Goal: Task Accomplishment & Management: Manage account settings

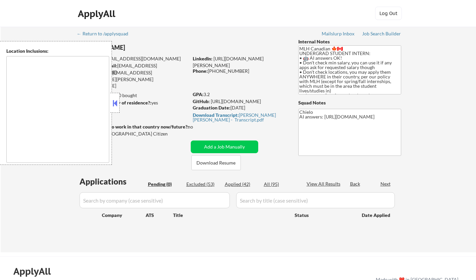
type textarea "country:[GEOGRAPHIC_DATA]"
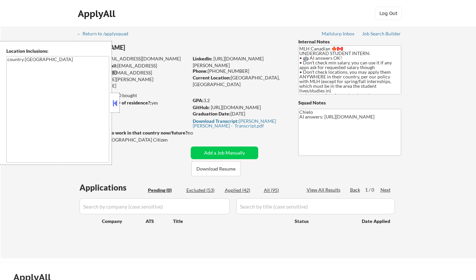
click at [242, 193] on div "Applied (42)" at bounding box center [241, 190] width 33 height 7
click at [114, 99] on button at bounding box center [114, 103] width 7 height 10
select select ""applied""
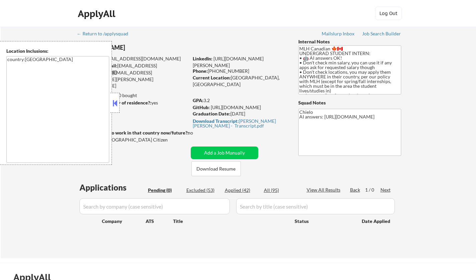
select select ""applied""
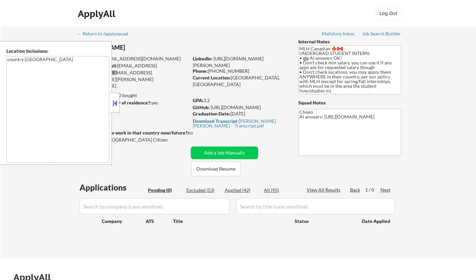
select select ""applied""
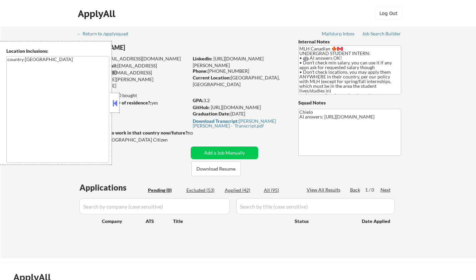
select select ""applied""
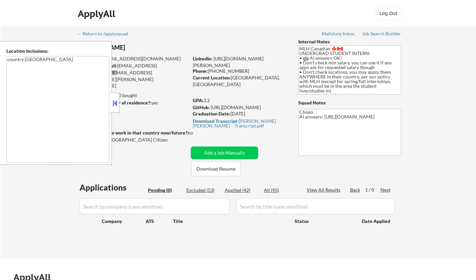
select select ""applied""
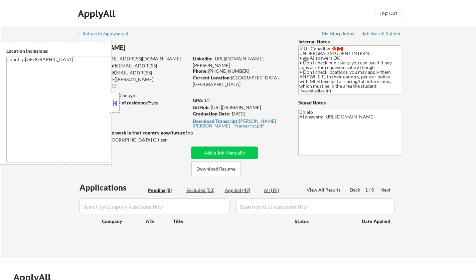
select select ""applied""
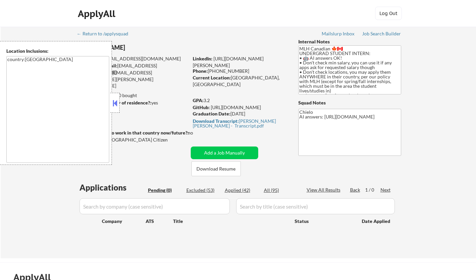
select select ""applied""
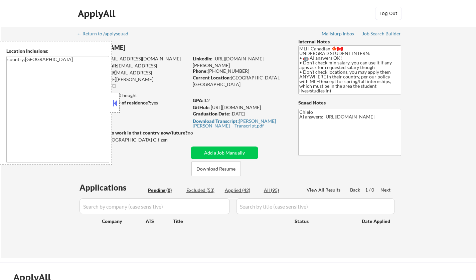
select select ""applied""
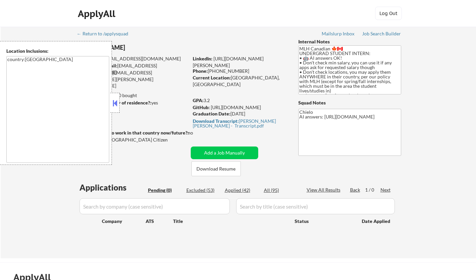
select select ""applied""
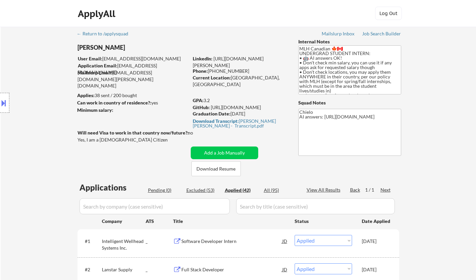
scroll to position [869, 0]
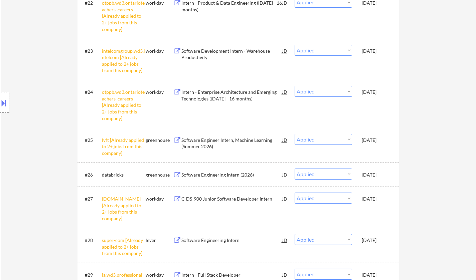
select select ""applied""
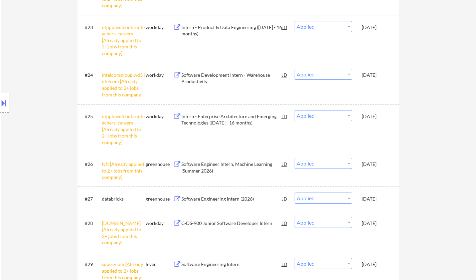
scroll to position [1337, 0]
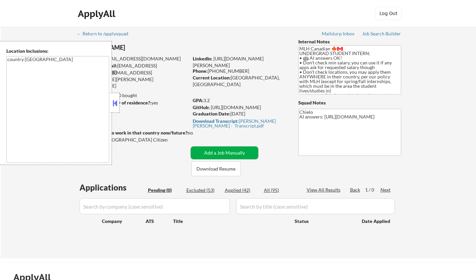
click at [230, 153] on button "Add a Job Manually" at bounding box center [225, 153] width 68 height 13
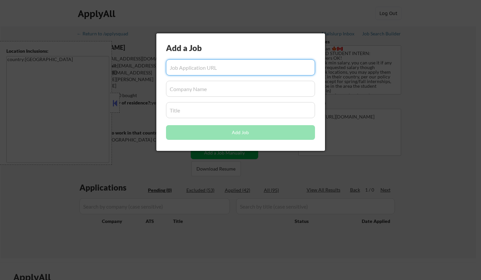
click at [214, 69] on input "input" at bounding box center [240, 67] width 149 height 16
paste input "https://trench.csod.com/ux/ats/careersite/1/home/requisition/1360?c=trench&sq=r…"
type input "https://trench.csod.com/ux/ats/careersite/1/home/requisition/1360?c=trench&sq=r…"
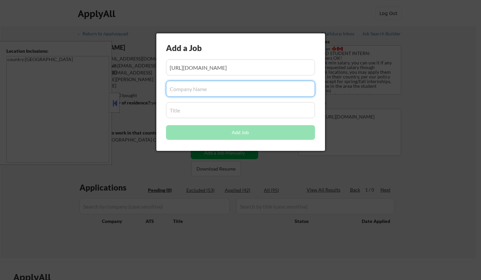
click at [207, 87] on input "input" at bounding box center [240, 89] width 149 height 16
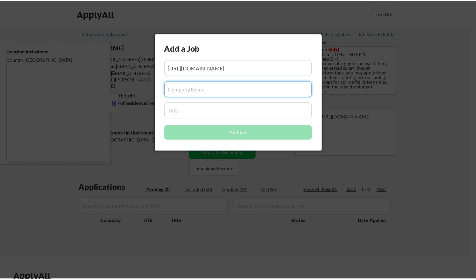
scroll to position [0, 0]
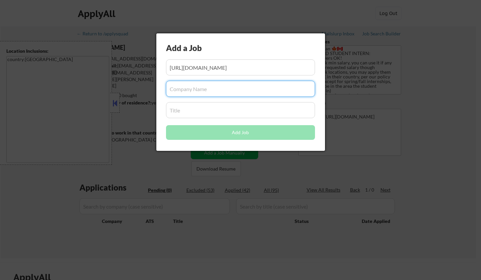
click at [201, 90] on input "input" at bounding box center [240, 89] width 149 height 16
paste input "Trench"
type input "Trench"
click at [198, 110] on input "input" at bounding box center [240, 110] width 149 height 16
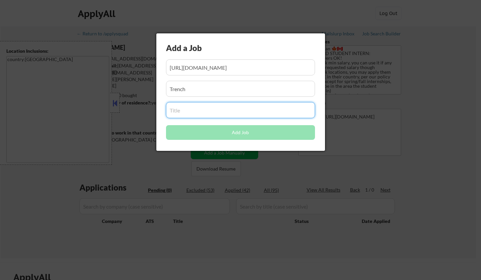
click at [209, 112] on input "input" at bounding box center [240, 110] width 149 height 16
paste input "AI/ML Intern – Full-Stack Developer"
type input "AI/ML Intern – Full-Stack Developer"
click at [207, 94] on input "input" at bounding box center [240, 89] width 149 height 16
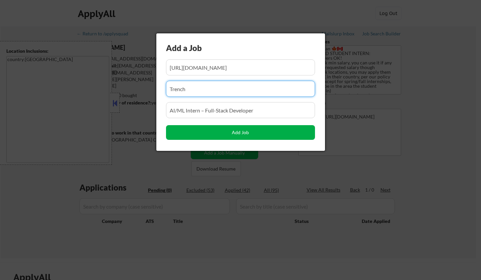
click at [250, 131] on button "Add Job" at bounding box center [240, 132] width 149 height 15
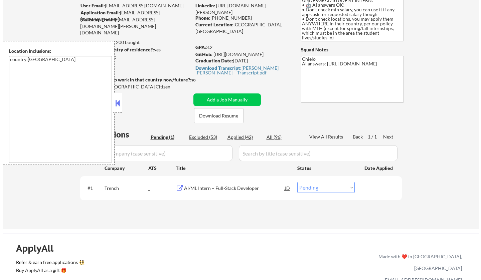
scroll to position [67, 0]
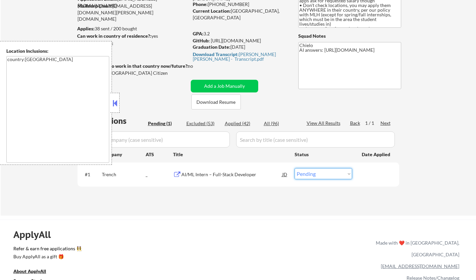
click at [318, 175] on select "Choose an option... Pending Applied Excluded (Questions) Excluded (Expired) Exc…" at bounding box center [323, 173] width 57 height 11
select select ""applied""
click at [295, 168] on select "Choose an option... Pending Applied Excluded (Questions) Excluded (Expired) Exc…" at bounding box center [323, 173] width 57 height 11
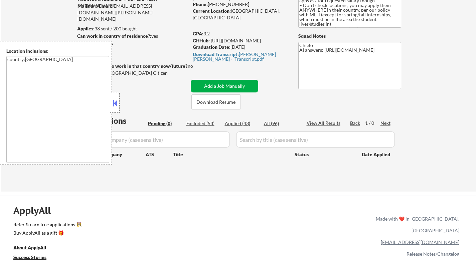
click at [216, 84] on button "Add a Job Manually" at bounding box center [225, 86] width 68 height 13
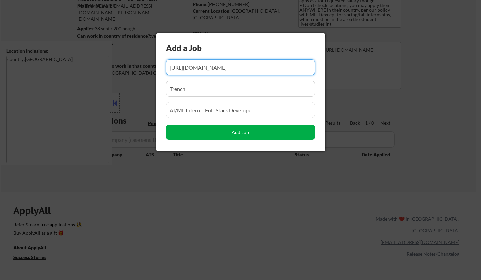
scroll to position [0, 73]
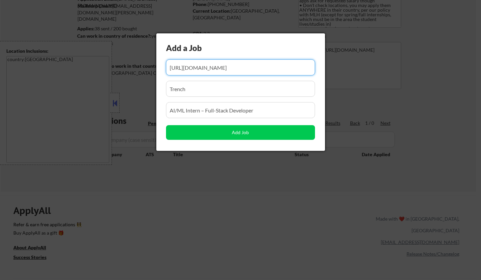
click at [210, 68] on input "input" at bounding box center [240, 67] width 149 height 16
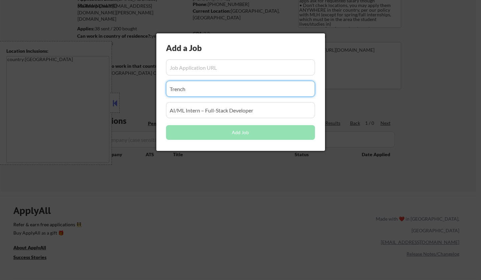
drag, startPoint x: 179, startPoint y: 90, endPoint x: 145, endPoint y: 85, distance: 34.8
click at [142, 86] on body "← Return to /applysquad Mailslurp Inbox Job Search Builder Jung_Hyun Kim User E…" at bounding box center [240, 73] width 481 height 280
drag, startPoint x: 266, startPoint y: 112, endPoint x: 122, endPoint y: 109, distance: 144.4
click at [122, 109] on body "← Return to /applysquad Mailslurp Inbox Job Search Builder Jung_Hyun Kim User E…" at bounding box center [240, 73] width 481 height 280
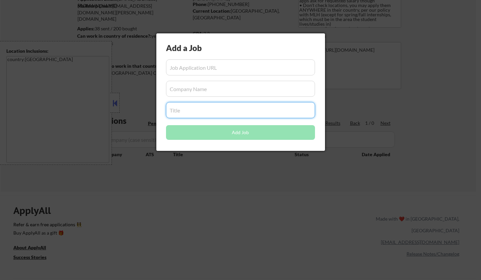
click at [190, 71] on input "input" at bounding box center [240, 67] width 149 height 16
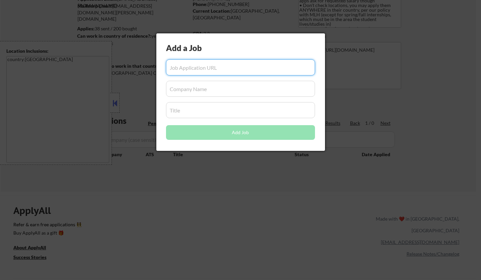
paste input "https://www.workopolis.com/jobsearch/viewjob/9uvWFCEZbqPPE2dPe6qsLtUYH1j1FApwTD…"
type input "https://www.workopolis.com/jobsearch/viewjob/9uvWFCEZbqPPE2dPe6qsLtUYH1j1FApwTD…"
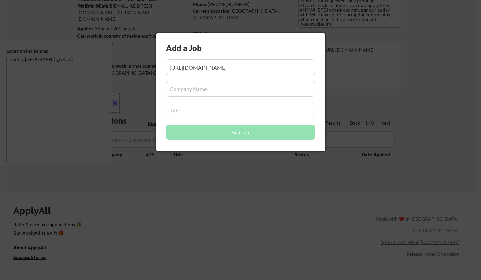
scroll to position [0, 0]
click at [194, 91] on input "input" at bounding box center [240, 89] width 149 height 16
paste input "Miru Smart Technologies Corp."
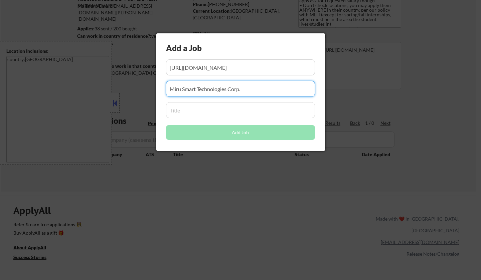
type input "Miru Smart Technologies Corp."
click at [188, 111] on input "input" at bounding box center [240, 110] width 149 height 16
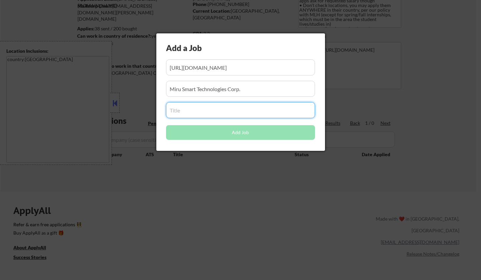
drag, startPoint x: 205, startPoint y: 113, endPoint x: 227, endPoint y: 98, distance: 26.4
click at [206, 112] on input "input" at bounding box center [240, 110] width 149 height 16
paste input "Software Engineering Co-op"
type input "Software Engineering Co-op"
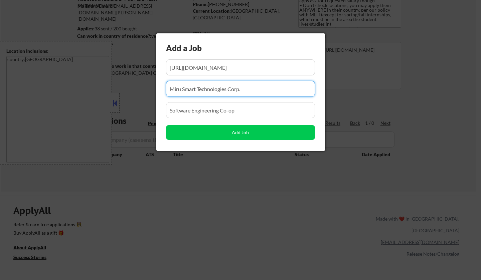
click at [265, 90] on input "input" at bounding box center [240, 89] width 149 height 16
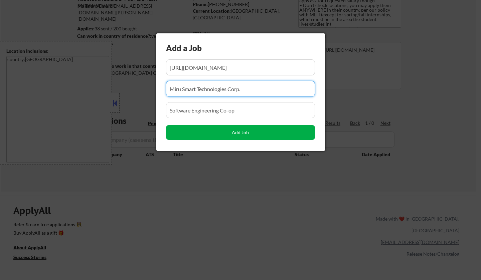
click at [249, 132] on button "Add Job" at bounding box center [240, 132] width 149 height 15
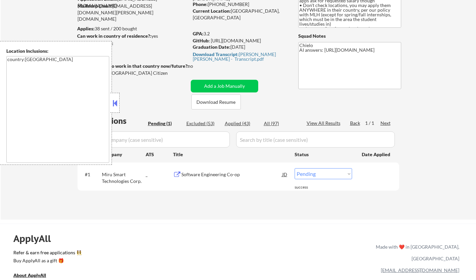
click at [116, 105] on button at bounding box center [114, 103] width 7 height 10
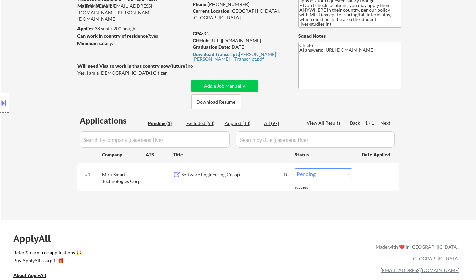
click at [324, 174] on select "Choose an option... Pending Applied Excluded (Questions) Excluded (Expired) Exc…" at bounding box center [323, 173] width 57 height 11
select select ""applied""
click at [295, 168] on select "Choose an option... Pending Applied Excluded (Questions) Excluded (Expired) Exc…" at bounding box center [323, 173] width 57 height 11
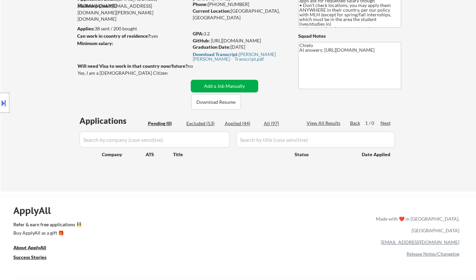
click at [221, 85] on button "Add a Job Manually" at bounding box center [225, 86] width 68 height 13
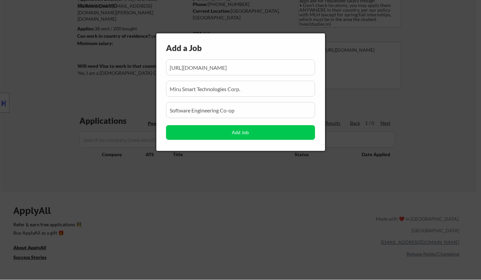
scroll to position [0, 167]
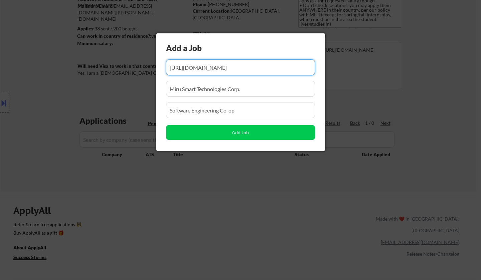
click at [209, 65] on input "input" at bounding box center [240, 67] width 149 height 16
click at [209, 64] on input "input" at bounding box center [240, 67] width 149 height 16
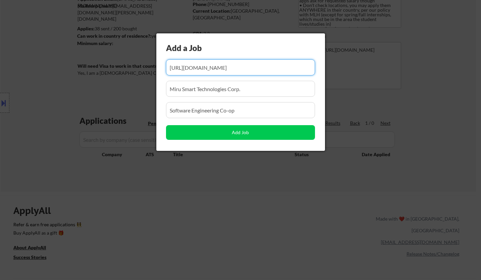
click at [209, 64] on input "input" at bounding box center [240, 67] width 149 height 16
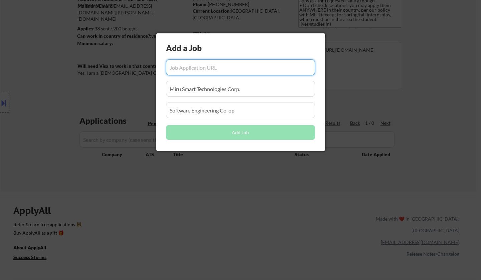
drag, startPoint x: 110, startPoint y: 91, endPoint x: 105, endPoint y: 90, distance: 4.7
click at [105, 90] on body "← Return to /applysquad Mailslurp Inbox Job Search Builder Jung_Hyun Kim User E…" at bounding box center [240, 73] width 481 height 280
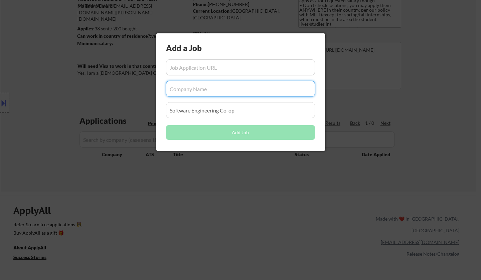
click at [234, 113] on input "input" at bounding box center [240, 110] width 149 height 16
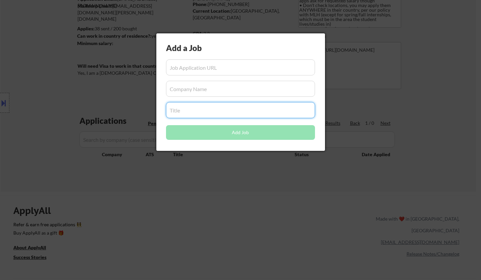
drag, startPoint x: 155, startPoint y: 111, endPoint x: 121, endPoint y: 109, distance: 33.8
click at [119, 109] on body "← Return to /applysquad Mailslurp Inbox Job Search Builder Jung_Hyun Kim User E…" at bounding box center [240, 73] width 481 height 280
click at [228, 65] on input "input" at bounding box center [240, 67] width 149 height 16
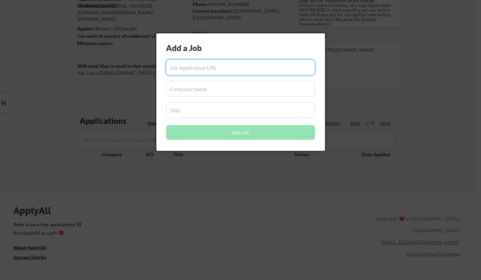
paste input "https://www.workopolis.com/jobsearch/viewjob/FUfq3_C_PqIheIJNHqKGUS_Evtn4IYYCgJ…"
type input "https://www.workopolis.com/jobsearch/viewjob/FUfq3_C_PqIheIJNHqKGUS_Evtn4IYYCgJ…"
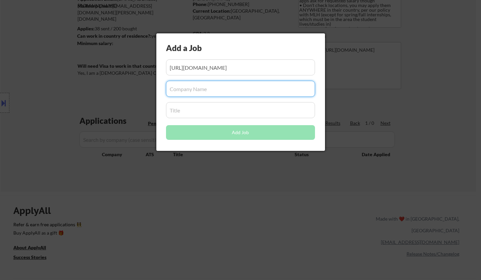
click at [218, 92] on input "input" at bounding box center [240, 89] width 149 height 16
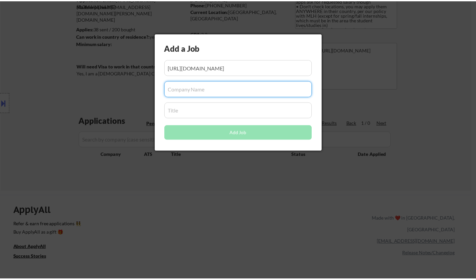
scroll to position [0, 0]
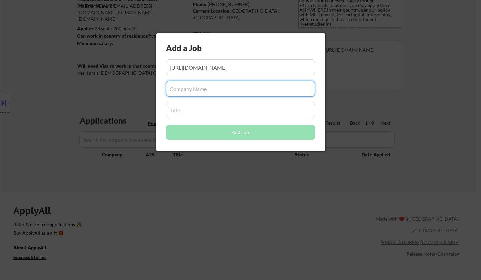
click at [194, 89] on input "input" at bounding box center [240, 89] width 149 height 16
paste input "Flywheel Commerce Network"
type input "Flywheel Commerce Network"
click at [210, 106] on input "input" at bounding box center [240, 110] width 149 height 16
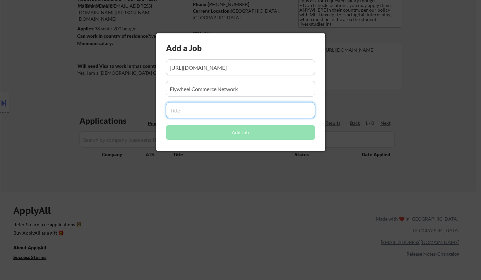
click at [189, 108] on input "input" at bounding box center [240, 110] width 149 height 16
paste input "Software Engineer, Co-op - Summer 2026"
type input "Software Engineer, Co-op - Summer 2026"
click at [265, 96] on input "input" at bounding box center [240, 89] width 149 height 16
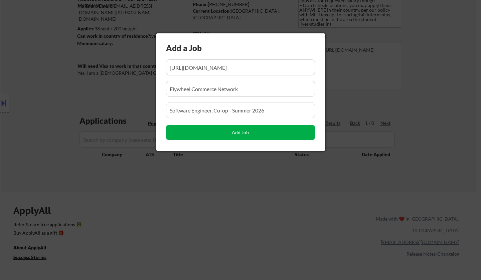
click at [257, 133] on button "Add Job" at bounding box center [240, 132] width 149 height 15
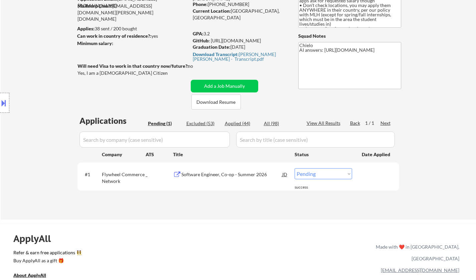
click at [331, 172] on select "Choose an option... Pending Applied Excluded (Questions) Excluded (Expired) Exc…" at bounding box center [323, 173] width 57 height 11
select select ""applied""
click at [295, 168] on select "Choose an option... Pending Applied Excluded (Questions) Excluded (Expired) Exc…" at bounding box center [323, 173] width 57 height 11
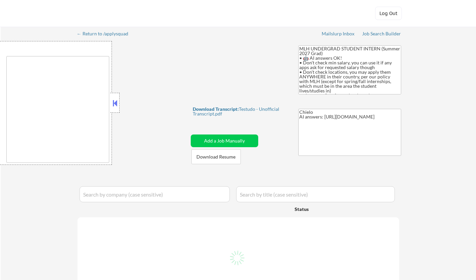
type textarea "country:[GEOGRAPHIC_DATA]"
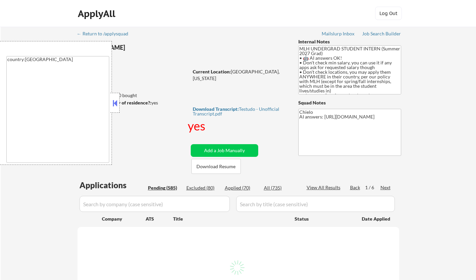
select select ""pending""
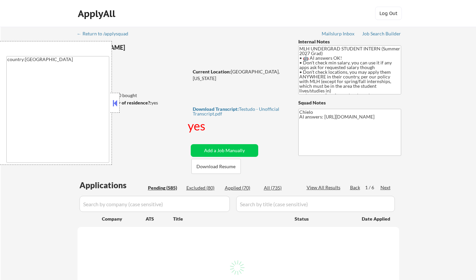
select select ""pending""
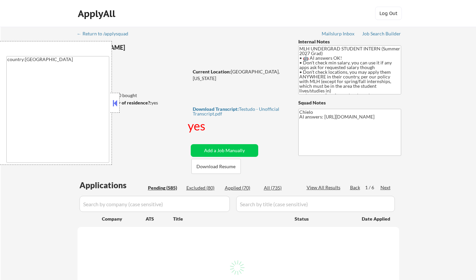
select select ""pending""
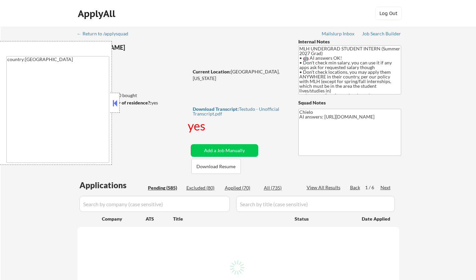
select select ""pending""
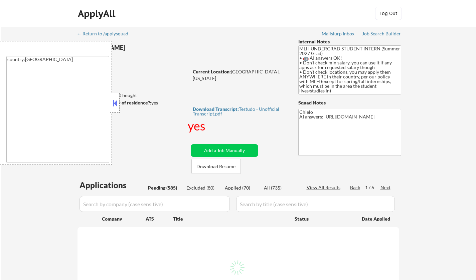
select select ""pending""
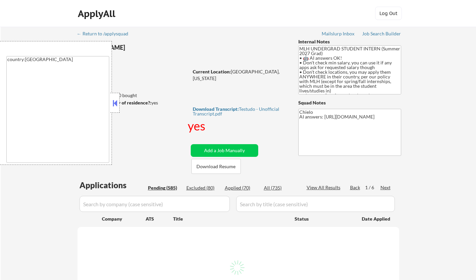
select select ""pending""
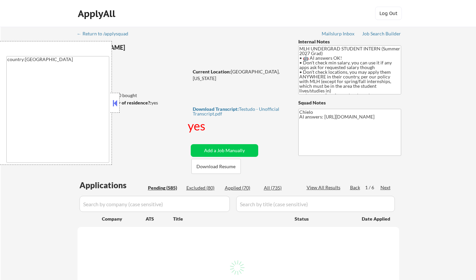
select select ""pending""
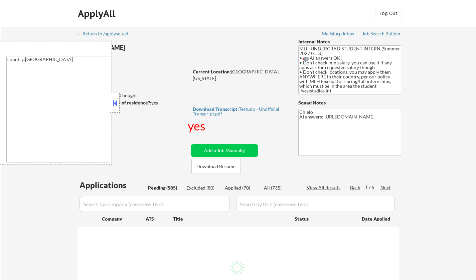
select select ""pending""
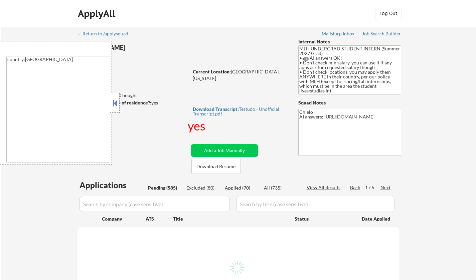
select select ""pending""
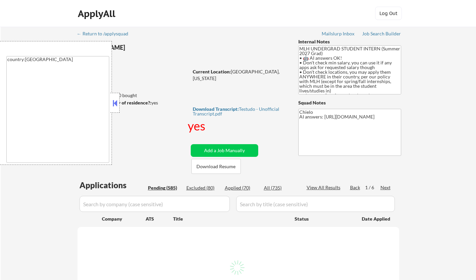
select select ""pending""
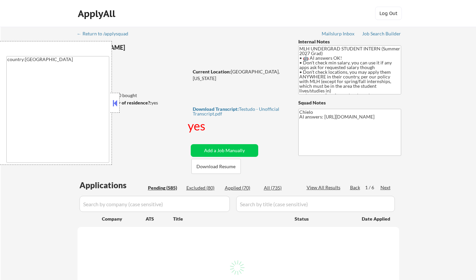
select select ""pending""
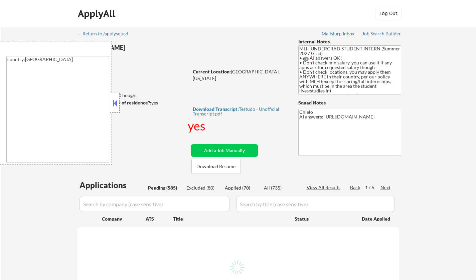
select select ""pending""
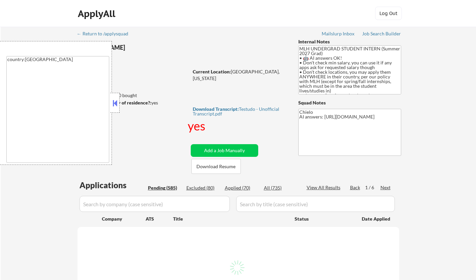
select select ""pending""
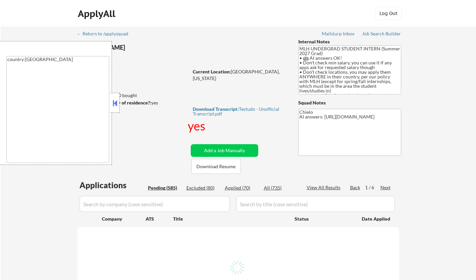
select select ""pending""
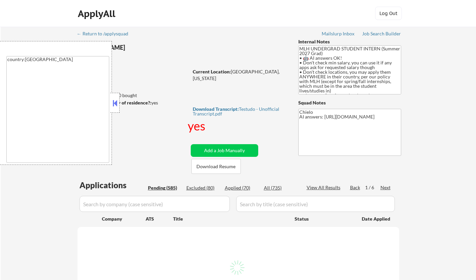
select select ""pending""
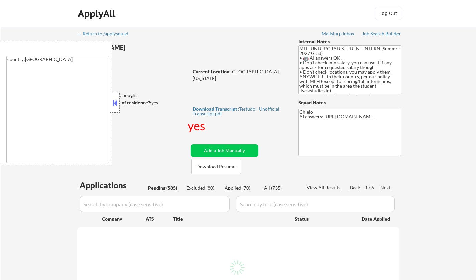
select select ""pending""
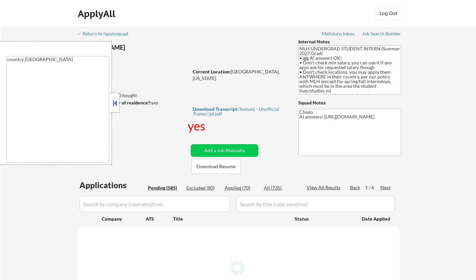
select select ""pending""
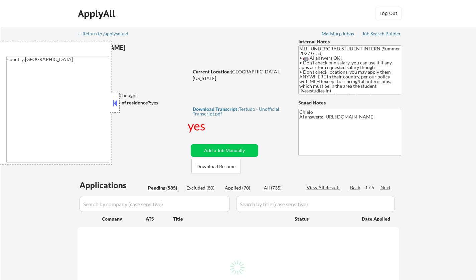
select select ""pending""
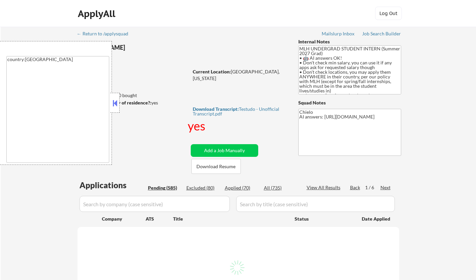
select select ""pending""
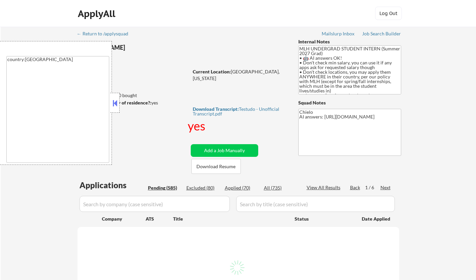
select select ""pending""
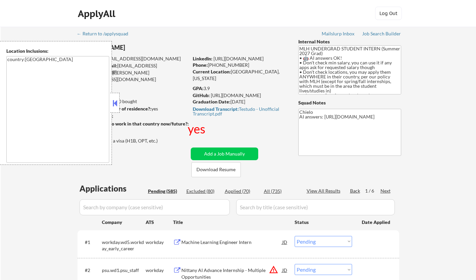
click at [116, 102] on button at bounding box center [114, 103] width 7 height 10
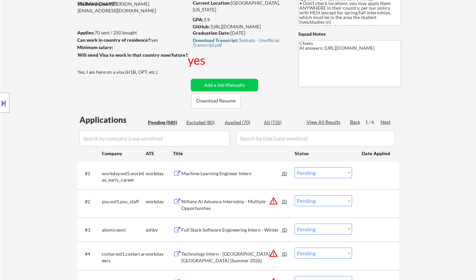
scroll to position [33, 0]
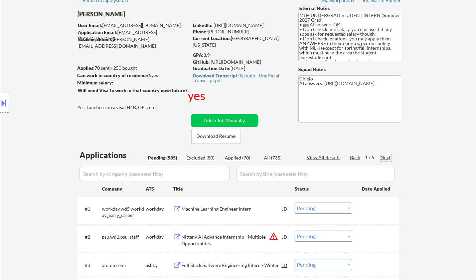
click at [383, 154] on div "Next" at bounding box center [386, 157] width 11 height 7
click at [390, 157] on div "Next" at bounding box center [386, 157] width 11 height 7
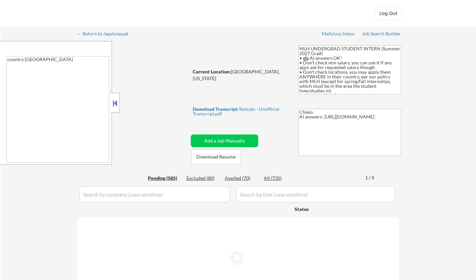
select select ""pending""
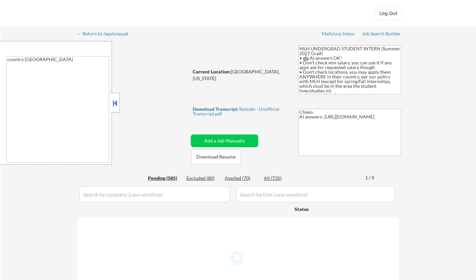
select select ""pending""
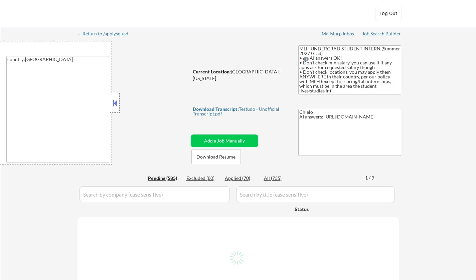
select select ""pending""
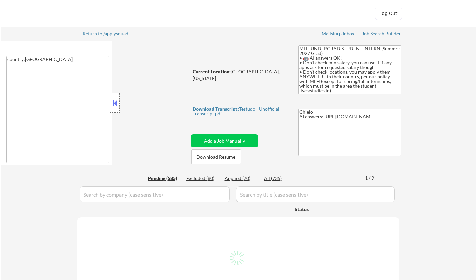
select select ""pending""
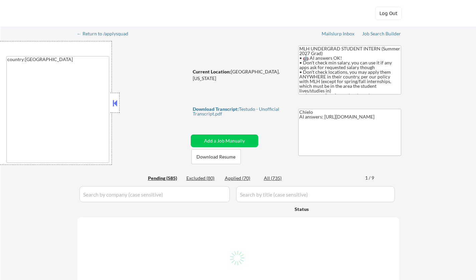
select select ""pending""
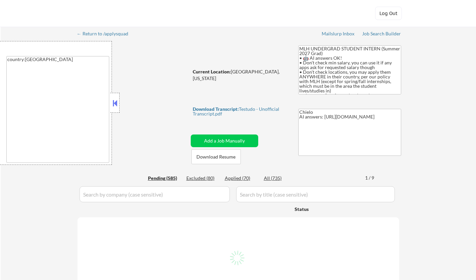
select select ""pending""
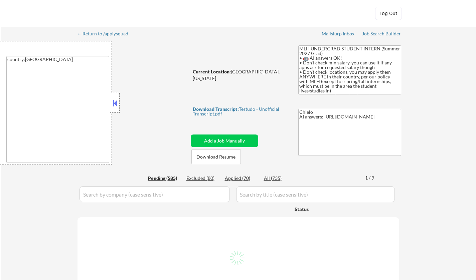
select select ""pending""
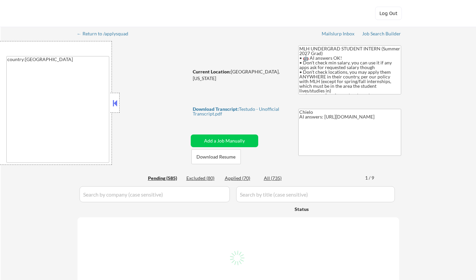
select select ""pending""
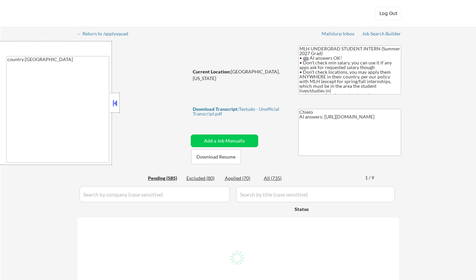
select select ""pending""
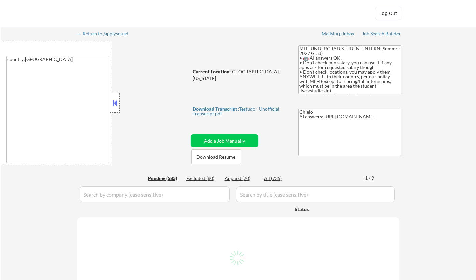
select select ""pending""
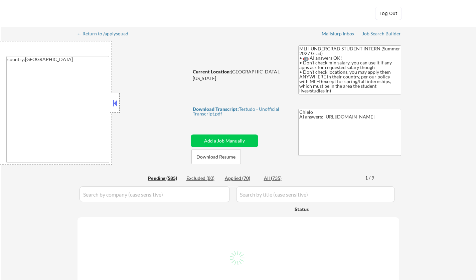
select select ""pending""
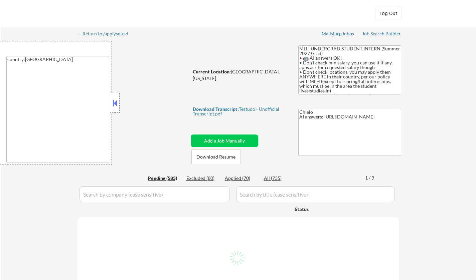
select select ""pending""
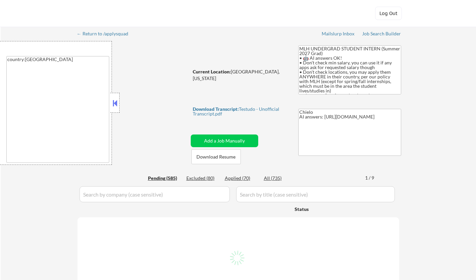
select select ""pending""
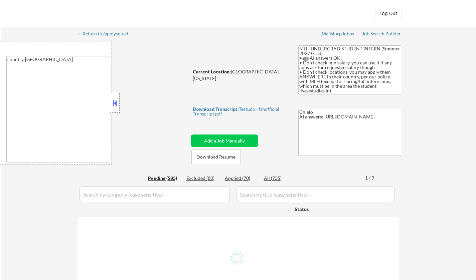
select select ""pending""
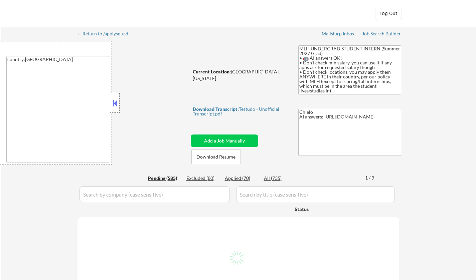
select select ""pending""
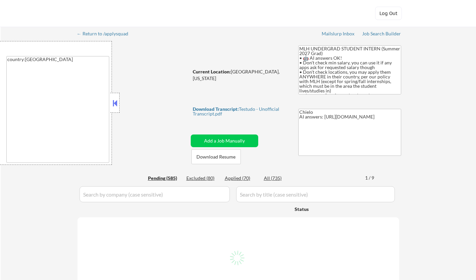
select select ""pending""
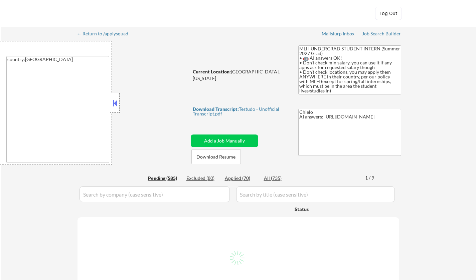
select select ""pending""
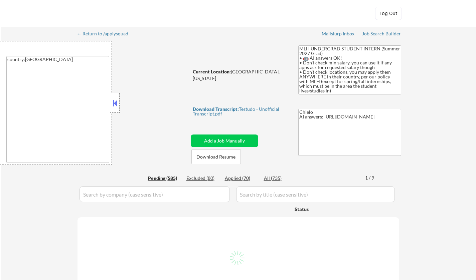
select select ""pending""
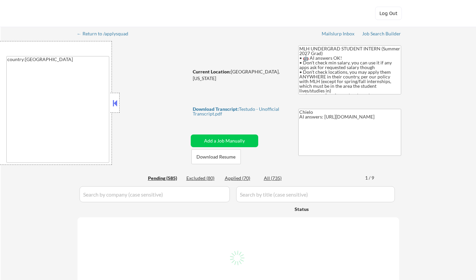
select select ""pending""
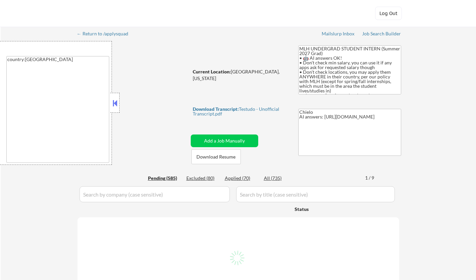
select select ""pending""
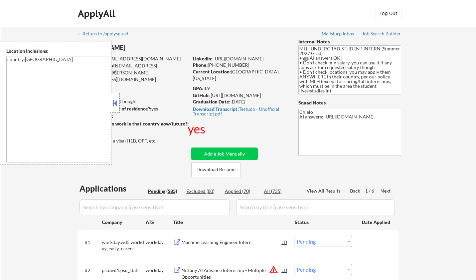
click at [117, 106] on button at bounding box center [114, 103] width 7 height 10
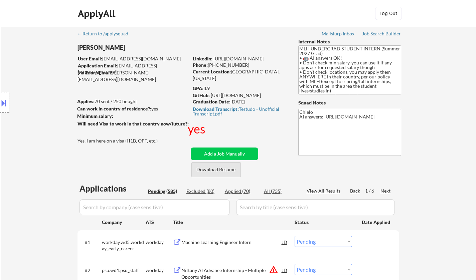
click at [212, 171] on button "Download Resume" at bounding box center [216, 169] width 49 height 15
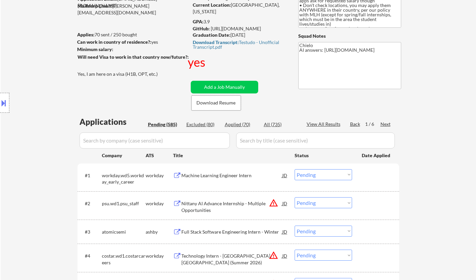
scroll to position [134, 0]
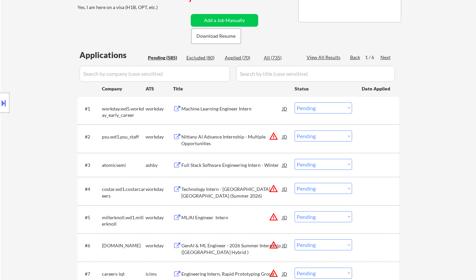
click at [229, 164] on div "Full Stack Software Engineering Intern - Winter" at bounding box center [231, 165] width 101 height 7
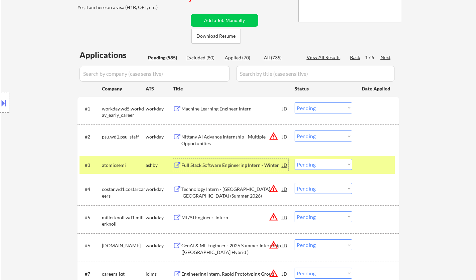
drag, startPoint x: 239, startPoint y: 57, endPoint x: 243, endPoint y: 72, distance: 14.8
click at [239, 58] on div "Applied (70)" at bounding box center [241, 57] width 33 height 7
select select ""applied""
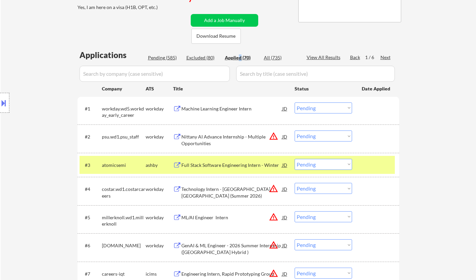
select select ""applied""
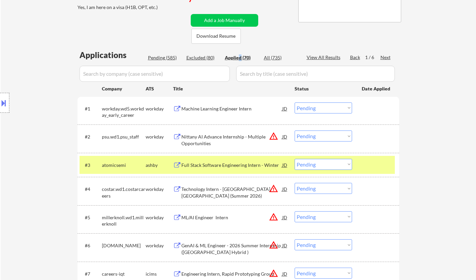
select select ""applied""
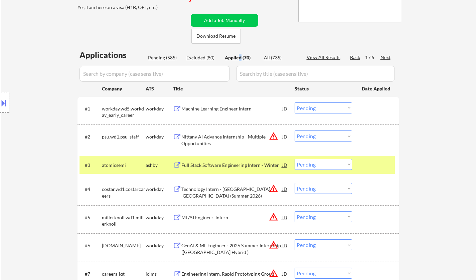
select select ""applied""
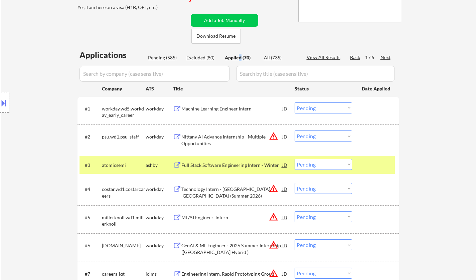
select select ""applied""
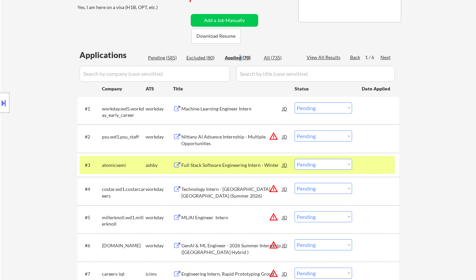
select select ""applied""
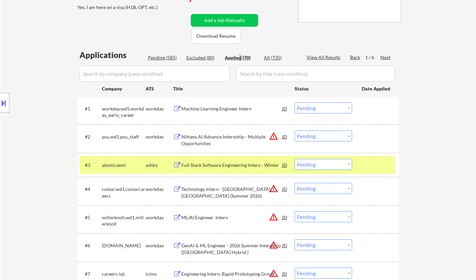
select select ""applied""
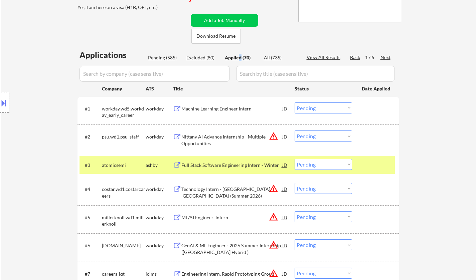
select select ""applied""
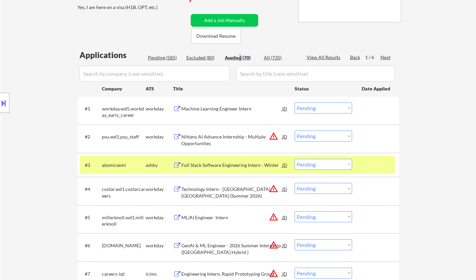
select select ""applied""
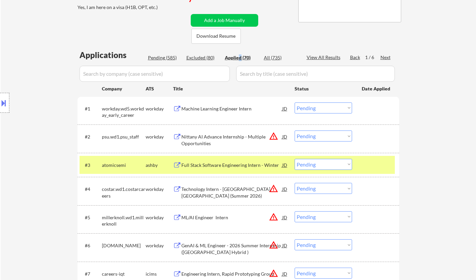
select select ""applied""
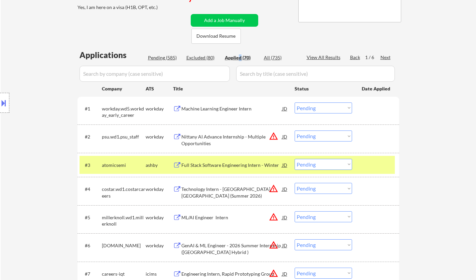
select select ""applied""
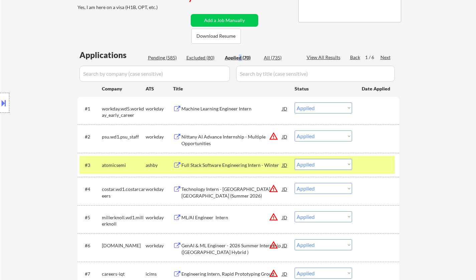
select select ""applied""
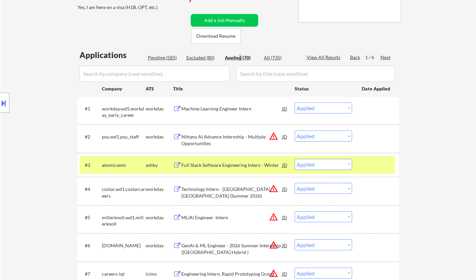
select select ""applied""
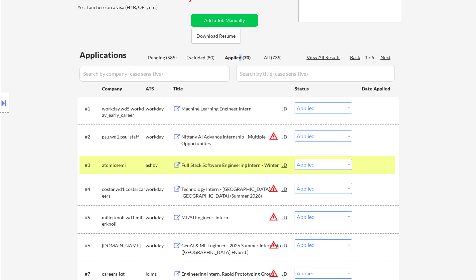
select select ""applied""
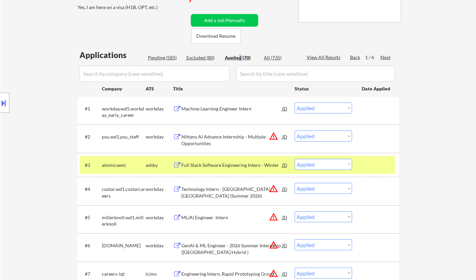
select select ""applied""
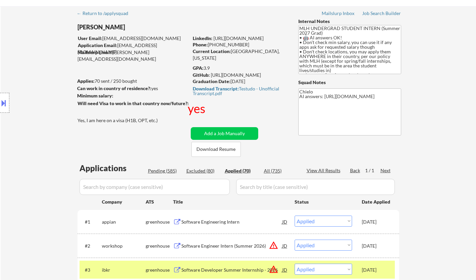
scroll to position [0, 0]
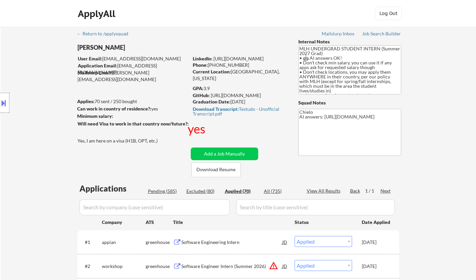
click at [157, 194] on div "Pending (585)" at bounding box center [164, 191] width 33 height 7
select select ""pending""
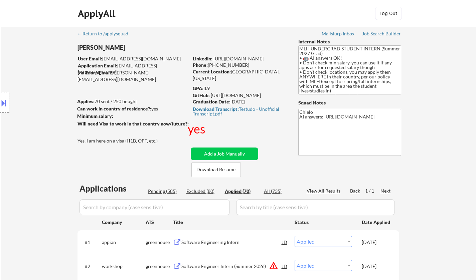
select select ""pending""
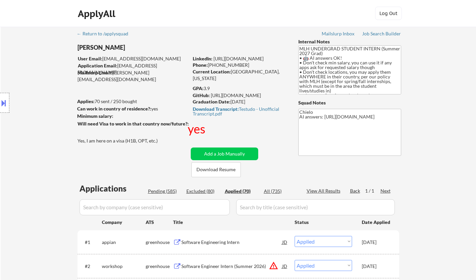
select select ""pending""
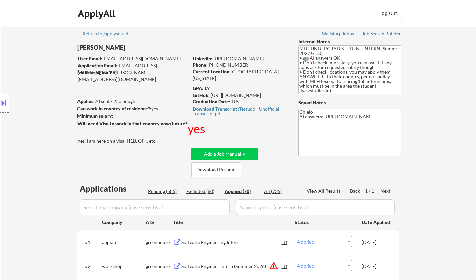
select select ""pending""
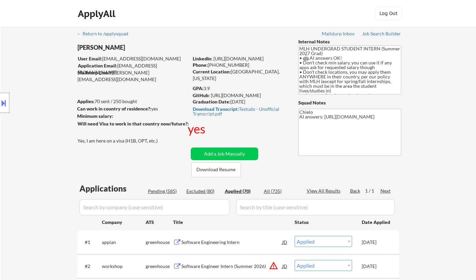
select select ""pending""
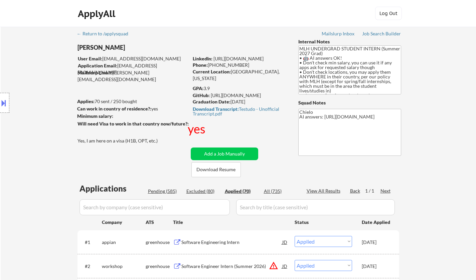
select select ""pending""
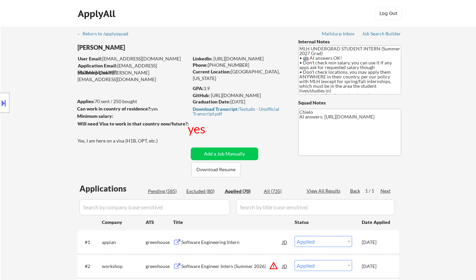
select select ""pending""
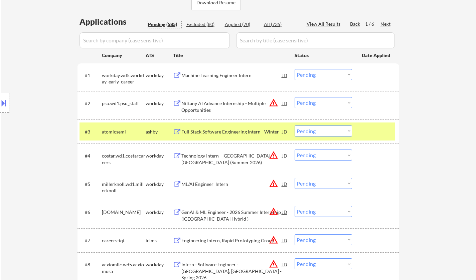
scroll to position [234, 0]
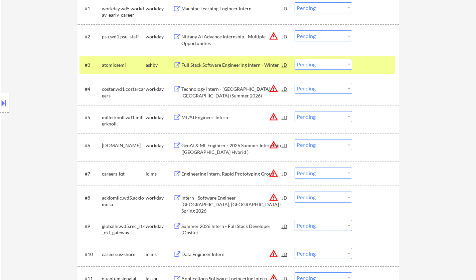
click at [312, 64] on select "Choose an option... Pending Applied Excluded (Questions) Excluded (Expired) Exc…" at bounding box center [323, 64] width 57 height 11
click at [295, 59] on select "Choose an option... Pending Applied Excluded (Questions) Excluded (Expired) Exc…" at bounding box center [323, 64] width 57 height 11
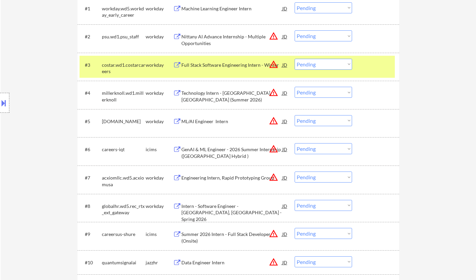
click at [231, 67] on div "Full Stack Software Engineering Intern - Winter" at bounding box center [231, 65] width 101 height 7
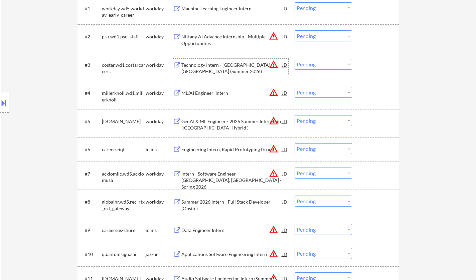
drag, startPoint x: 320, startPoint y: 65, endPoint x: 325, endPoint y: 69, distance: 6.6
click at [321, 66] on select "Choose an option... Pending Applied Excluded (Questions) Excluded (Expired) Exc…" at bounding box center [323, 64] width 57 height 11
click at [295, 59] on select "Choose an option... Pending Applied Excluded (Questions) Excluded (Expired) Exc…" at bounding box center [323, 64] width 57 height 11
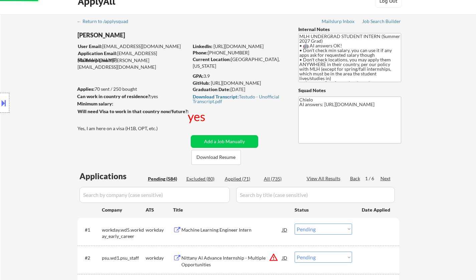
scroll to position [0, 0]
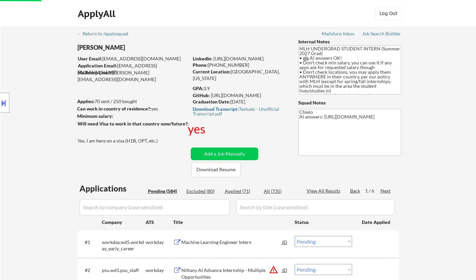
click at [384, 191] on div "Next" at bounding box center [386, 191] width 11 height 7
click at [385, 191] on div "Next" at bounding box center [386, 191] width 11 height 7
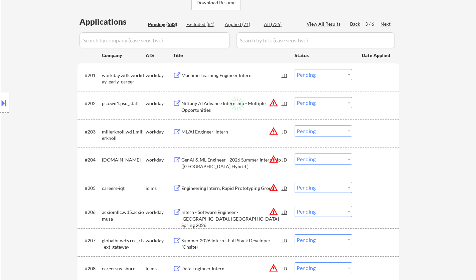
scroll to position [2633, 0]
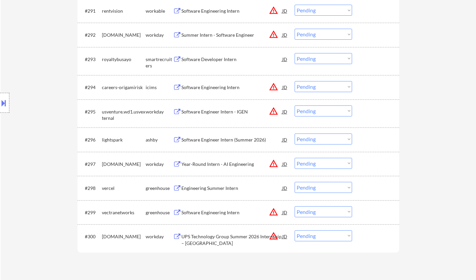
click at [219, 144] on div "Software Engineer Intern (Summer 2026)" at bounding box center [231, 140] width 101 height 12
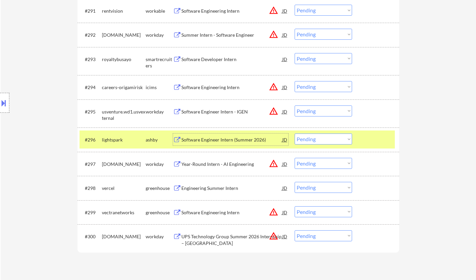
click at [322, 138] on select "Choose an option... Pending Applied Excluded (Questions) Excluded (Expired) Exc…" at bounding box center [323, 139] width 57 height 11
click at [295, 134] on select "Choose an option... Pending Applied Excluded (Questions) Excluded (Expired) Exc…" at bounding box center [323, 139] width 57 height 11
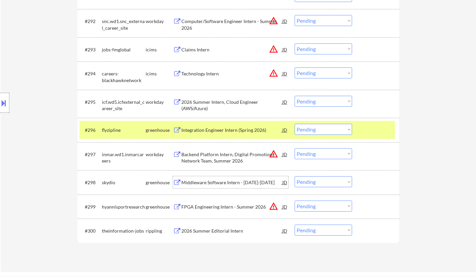
click at [217, 182] on div "Middleware Software Intern - Jan-April 2026" at bounding box center [231, 182] width 101 height 7
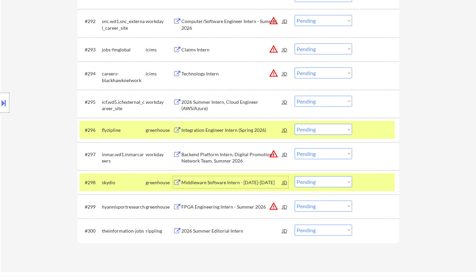
click at [318, 181] on select "Choose an option... Pending Applied Excluded (Questions) Excluded (Expired) Exc…" at bounding box center [323, 181] width 57 height 11
click at [295, 176] on select "Choose an option... Pending Applied Excluded (Questions) Excluded (Expired) Exc…" at bounding box center [323, 181] width 57 height 11
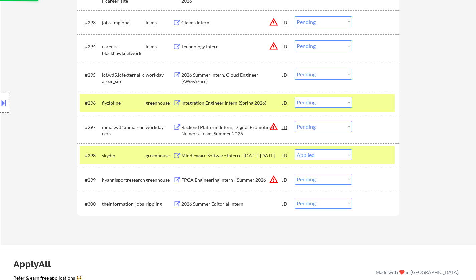
scroll to position [2667, 0]
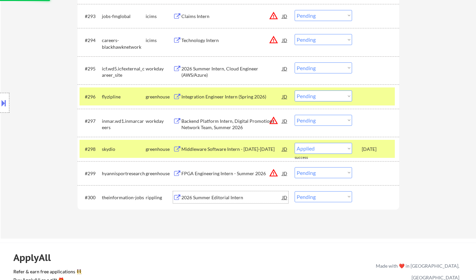
click at [218, 196] on div "2026 Summer Editorial Intern" at bounding box center [231, 198] width 101 height 7
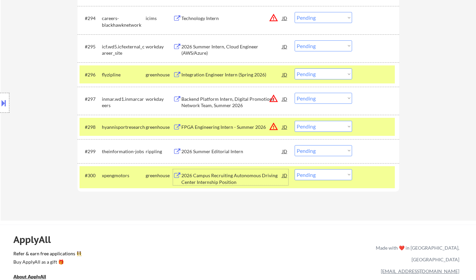
scroll to position [2700, 0]
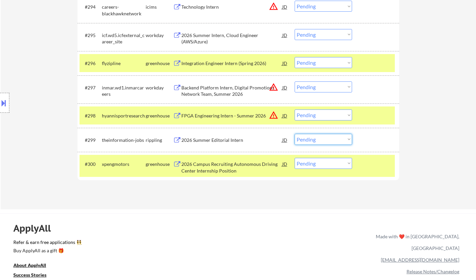
click at [316, 141] on select "Choose an option... Pending Applied Excluded (Questions) Excluded (Expired) Exc…" at bounding box center [323, 139] width 57 height 11
click at [295, 134] on select "Choose an option... Pending Applied Excluded (Questions) Excluded (Expired) Exc…" at bounding box center [323, 139] width 57 height 11
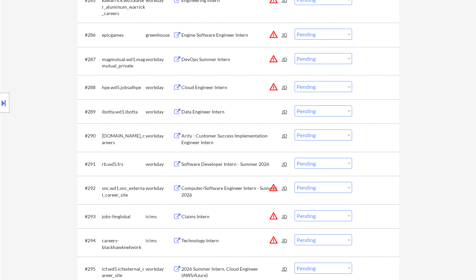
scroll to position [2332, 0]
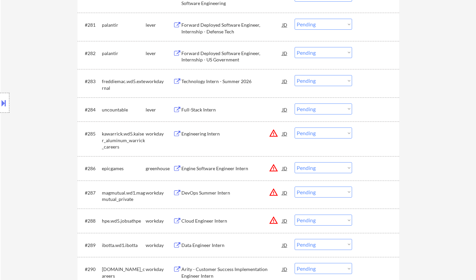
click at [201, 108] on div "Full-Stack Intern" at bounding box center [231, 110] width 101 height 7
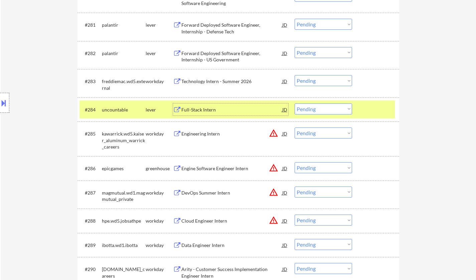
click at [319, 107] on select "Choose an option... Pending Applied Excluded (Questions) Excluded (Expired) Exc…" at bounding box center [323, 109] width 57 height 11
click at [295, 104] on select "Choose an option... Pending Applied Excluded (Questions) Excluded (Expired) Exc…" at bounding box center [323, 109] width 57 height 11
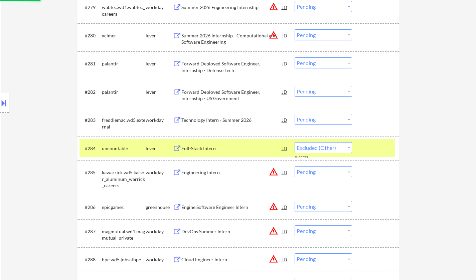
scroll to position [2265, 0]
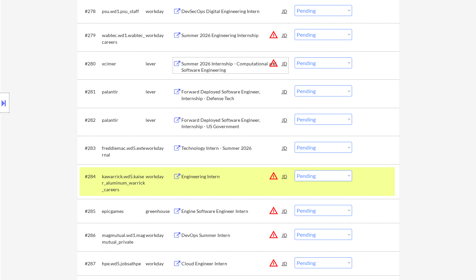
click at [214, 68] on div "Summer 2026 Internship - Computational and Software Engineering" at bounding box center [231, 66] width 101 height 13
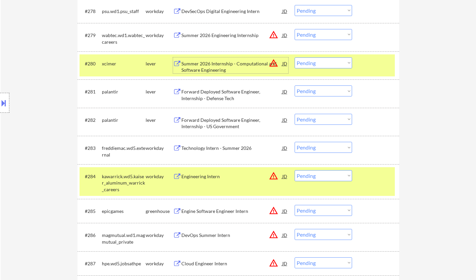
drag, startPoint x: 317, startPoint y: 63, endPoint x: 321, endPoint y: 67, distance: 5.7
click at [318, 64] on select "Choose an option... Pending Applied Excluded (Questions) Excluded (Expired) Exc…" at bounding box center [323, 62] width 57 height 11
click at [295, 57] on select "Choose an option... Pending Applied Excluded (Questions) Excluded (Expired) Exc…" at bounding box center [323, 62] width 57 height 11
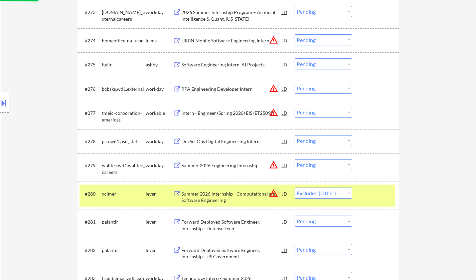
scroll to position [2098, 0]
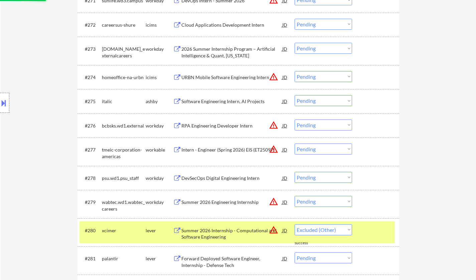
click at [231, 105] on div "Software Engineering Intern, AI Projects" at bounding box center [231, 101] width 101 height 12
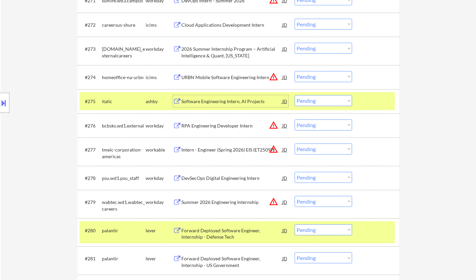
click at [333, 101] on select "Choose an option... Pending Applied Excluded (Questions) Excluded (Expired) Exc…" at bounding box center [323, 100] width 57 height 11
click at [295, 95] on select "Choose an option... Pending Applied Excluded (Questions) Excluded (Expired) Exc…" at bounding box center [323, 100] width 57 height 11
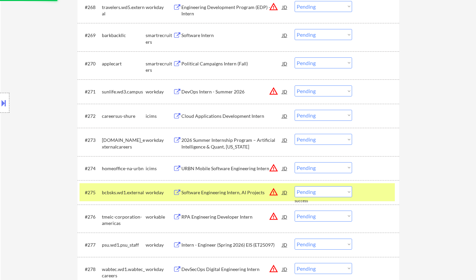
scroll to position [1965, 0]
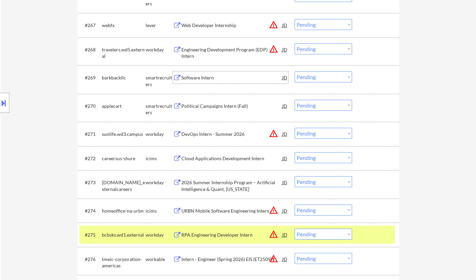
click at [199, 76] on div "Software Intern" at bounding box center [231, 78] width 101 height 7
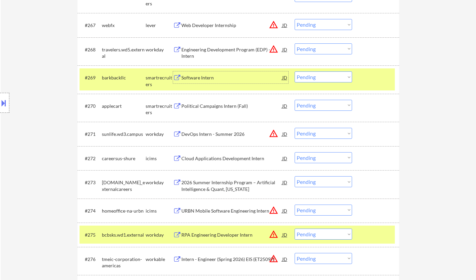
click at [318, 75] on select "Choose an option... Pending Applied Excluded (Questions) Excluded (Expired) Exc…" at bounding box center [323, 77] width 57 height 11
click at [295, 72] on select "Choose an option... Pending Applied Excluded (Questions) Excluded (Expired) Exc…" at bounding box center [323, 77] width 57 height 11
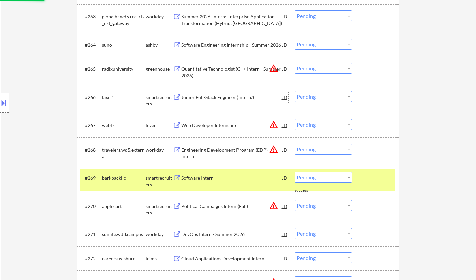
click at [221, 95] on div "Junior Full-Stack Engineer (Intern/)" at bounding box center [231, 97] width 101 height 7
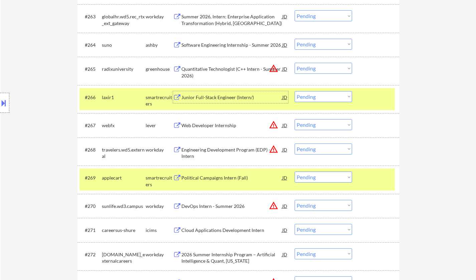
click at [318, 100] on select "Choose an option... Pending Applied Excluded (Questions) Excluded (Expired) Exc…" at bounding box center [323, 96] width 57 height 11
click at [295, 91] on select "Choose an option... Pending Applied Excluded (Questions) Excluded (Expired) Exc…" at bounding box center [323, 96] width 57 height 11
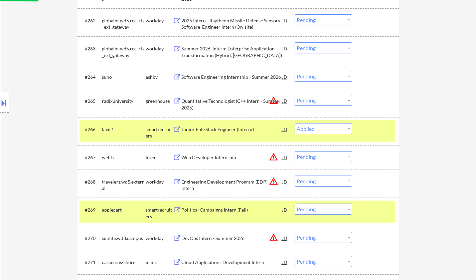
scroll to position [1798, 0]
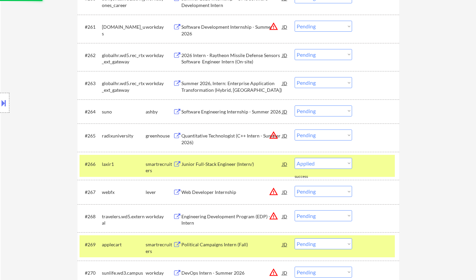
click at [242, 111] on div "Software Engineering Internship - Summer 2026" at bounding box center [231, 112] width 101 height 7
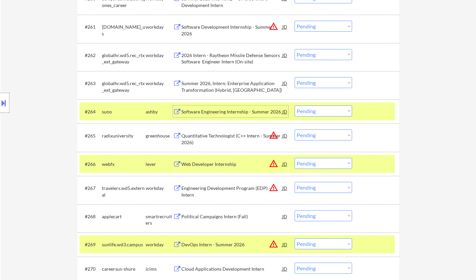
click at [333, 111] on select "Choose an option... Pending Applied Excluded (Questions) Excluded (Expired) Exc…" at bounding box center [323, 111] width 57 height 11
click at [295, 106] on select "Choose an option... Pending Applied Excluded (Questions) Excluded (Expired) Exc…" at bounding box center [323, 111] width 57 height 11
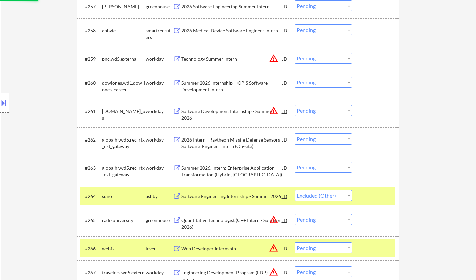
scroll to position [1664, 0]
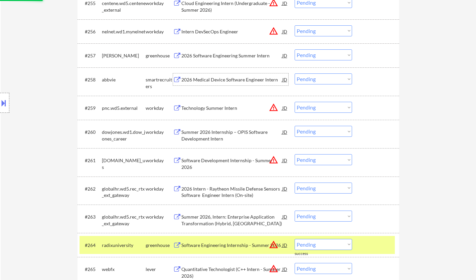
click at [234, 79] on div "2026 Medical Device Software Engineer Intern" at bounding box center [231, 80] width 101 height 7
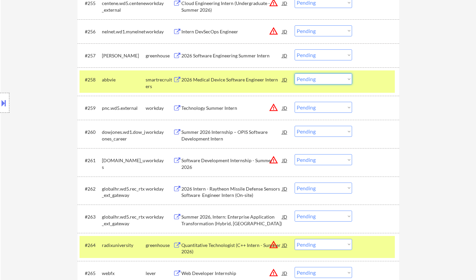
drag, startPoint x: 334, startPoint y: 76, endPoint x: 331, endPoint y: 83, distance: 7.1
click at [333, 77] on select "Choose an option... Pending Applied Excluded (Questions) Excluded (Expired) Exc…" at bounding box center [323, 79] width 57 height 11
click at [295, 74] on select "Choose an option... Pending Applied Excluded (Questions) Excluded (Expired) Exc…" at bounding box center [323, 79] width 57 height 11
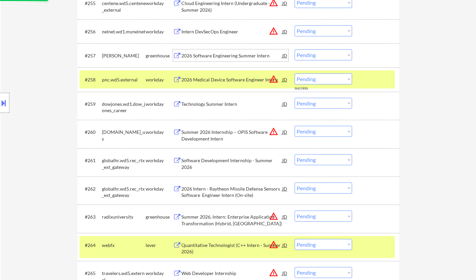
click at [225, 54] on div "2026 Software Engineering Summer Intern" at bounding box center [231, 55] width 101 height 7
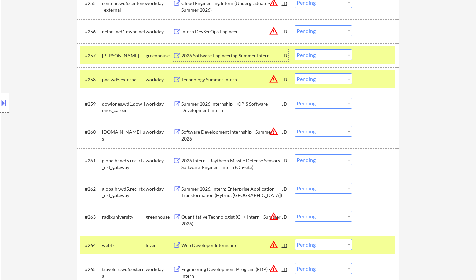
drag, startPoint x: 326, startPoint y: 53, endPoint x: 321, endPoint y: 60, distance: 8.4
click at [326, 53] on select "Choose an option... Pending Applied Excluded (Questions) Excluded (Expired) Exc…" at bounding box center [323, 54] width 57 height 11
click at [295, 49] on select "Choose an option... Pending Applied Excluded (Questions) Excluded (Expired) Exc…" at bounding box center [323, 54] width 57 height 11
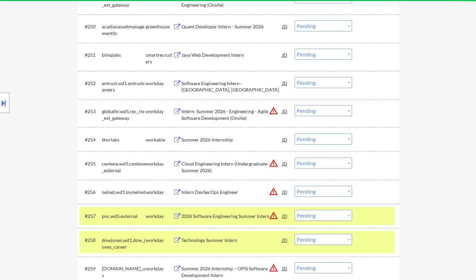
scroll to position [1497, 0]
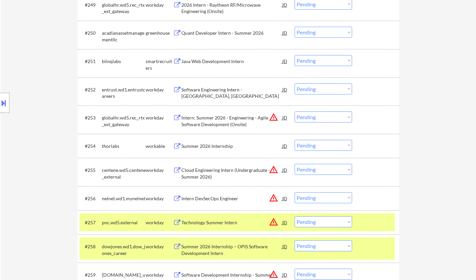
click at [207, 146] on div "Summer 2026 Internship" at bounding box center [231, 146] width 101 height 7
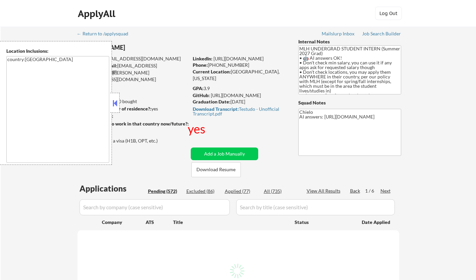
click at [115, 102] on button at bounding box center [114, 103] width 7 height 10
select select ""pending""
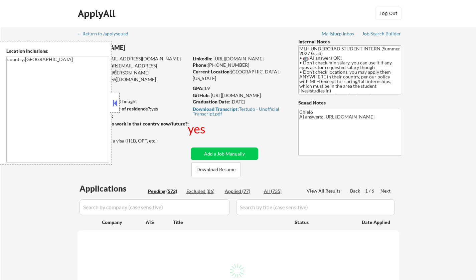
select select ""pending""
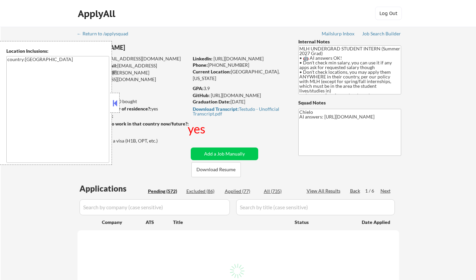
select select ""pending""
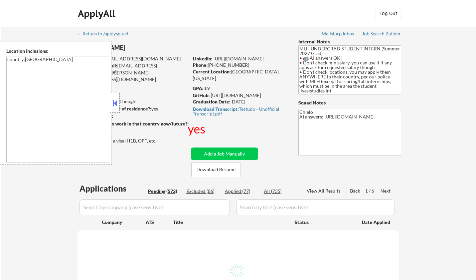
select select ""pending""
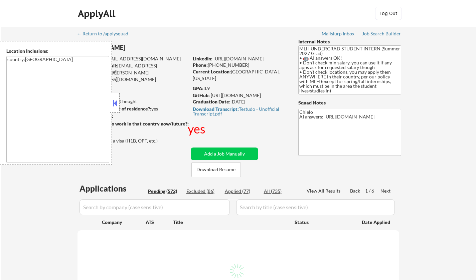
select select ""pending""
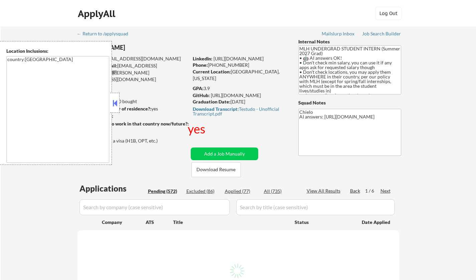
select select ""pending""
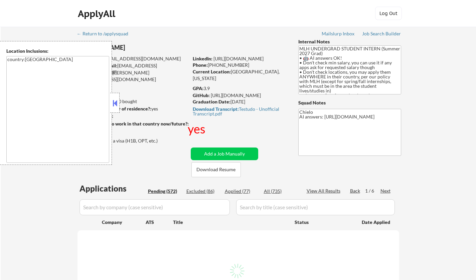
select select ""pending""
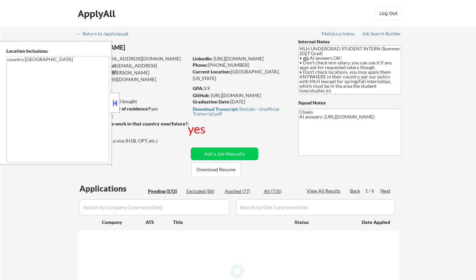
select select ""pending""
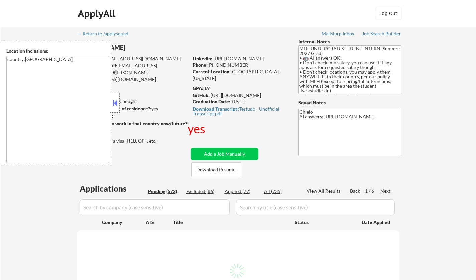
select select ""pending""
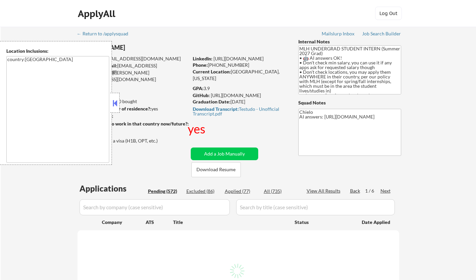
select select ""pending""
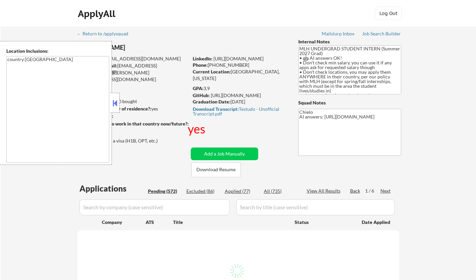
select select ""pending""
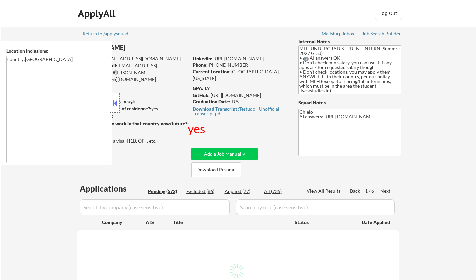
select select ""pending""
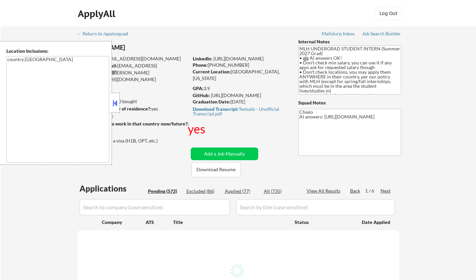
select select ""pending""
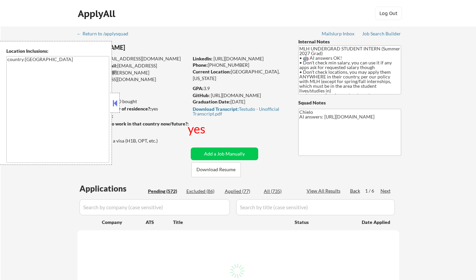
select select ""pending""
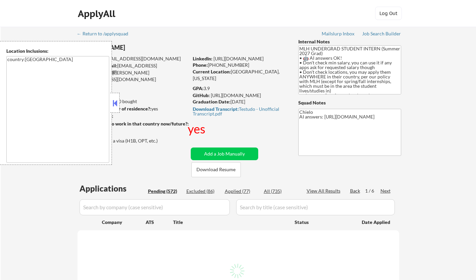
select select ""pending""
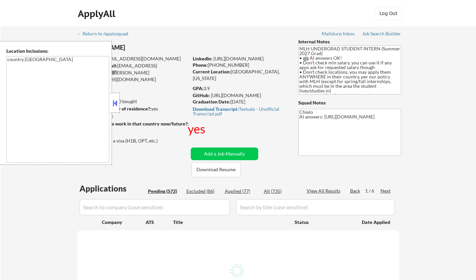
select select ""pending""
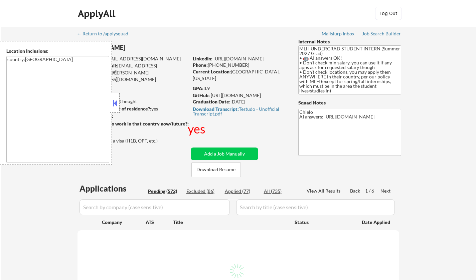
select select ""pending""
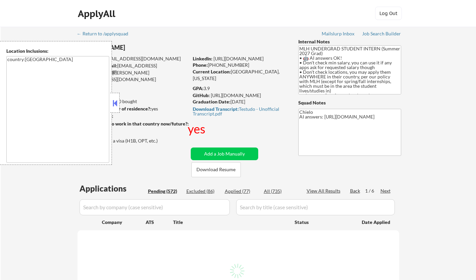
select select ""pending""
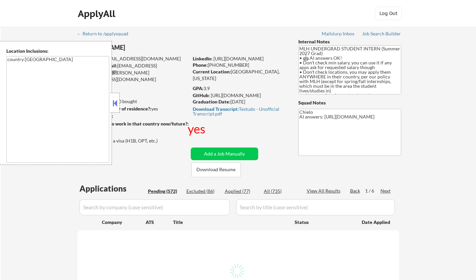
select select ""pending""
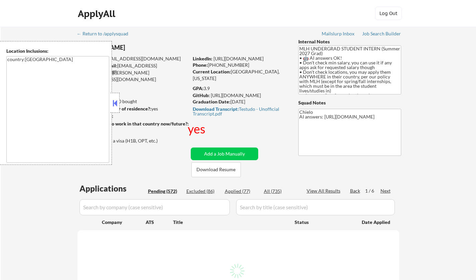
select select ""pending""
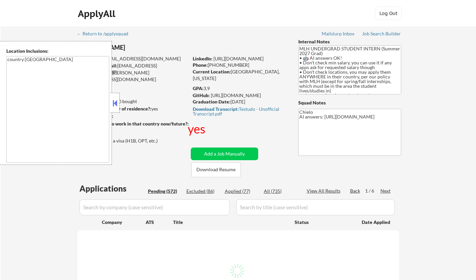
select select ""pending""
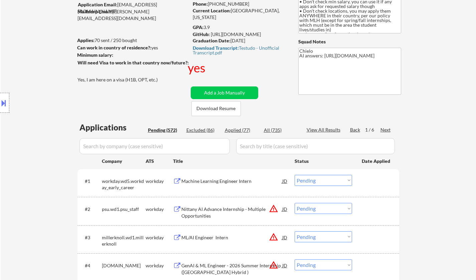
scroll to position [100, 0]
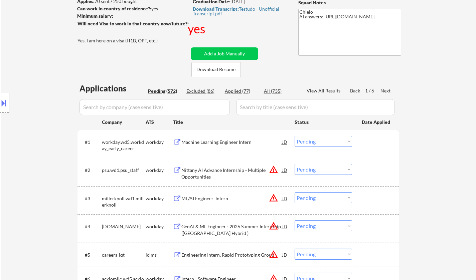
click at [384, 91] on div "Next" at bounding box center [386, 91] width 11 height 7
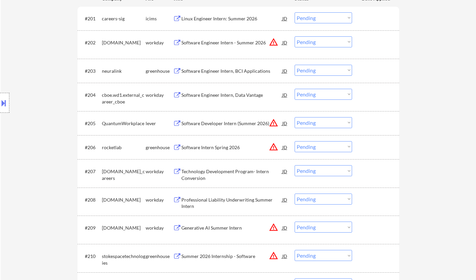
scroll to position [234, 0]
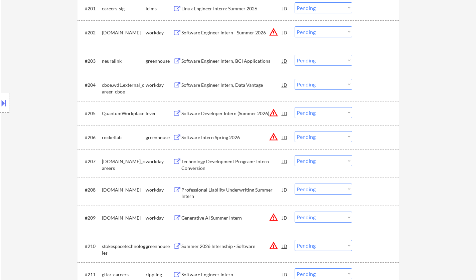
click at [208, 134] on div "Software Intern Spring 2026" at bounding box center [231, 137] width 101 height 7
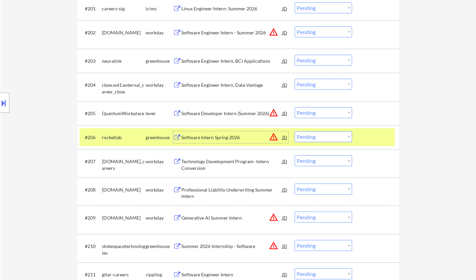
drag, startPoint x: 322, startPoint y: 138, endPoint x: 323, endPoint y: 142, distance: 3.7
click at [322, 138] on select "Choose an option... Pending Applied Excluded (Questions) Excluded (Expired) Exc…" at bounding box center [323, 136] width 57 height 11
click at [295, 131] on select "Choose an option... Pending Applied Excluded (Questions) Excluded (Expired) Exc…" at bounding box center [323, 136] width 57 height 11
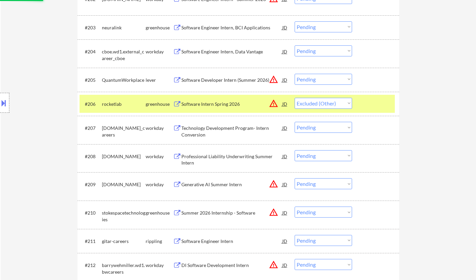
scroll to position [301, 0]
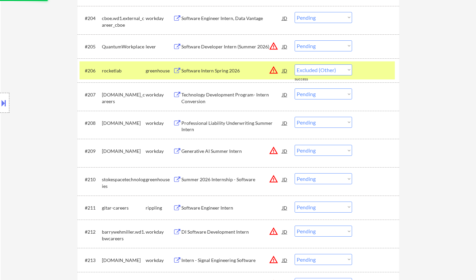
click at [229, 180] on div "Summer 2026 Internship - Software" at bounding box center [231, 179] width 101 height 7
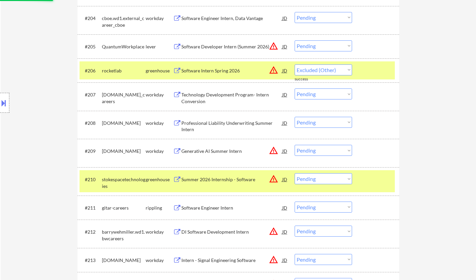
select select ""pending""
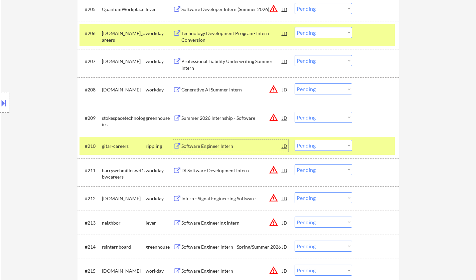
scroll to position [334, 0]
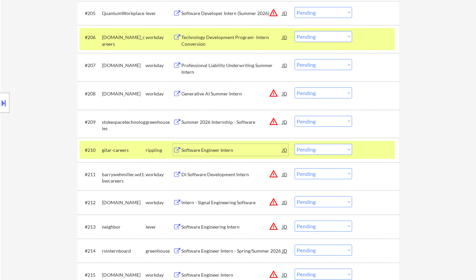
click at [317, 123] on select "Choose an option... Pending Applied Excluded (Questions) Excluded (Expired) Exc…" at bounding box center [323, 121] width 57 height 11
click at [295, 116] on select "Choose an option... Pending Applied Excluded (Questions) Excluded (Expired) Exc…" at bounding box center [323, 121] width 57 height 11
click at [204, 149] on div "Software Engineer Intern" at bounding box center [231, 150] width 101 height 7
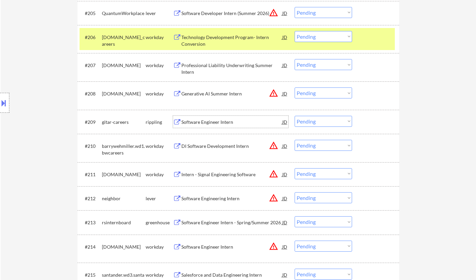
click at [221, 120] on div "Software Engineer Intern" at bounding box center [231, 122] width 101 height 7
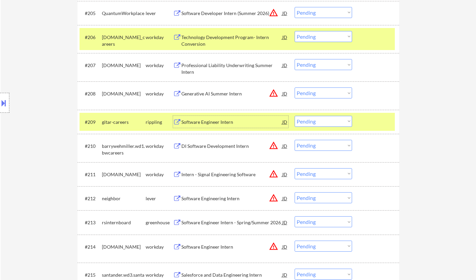
click at [318, 121] on select "Choose an option... Pending Applied Excluded (Questions) Excluded (Expired) Exc…" at bounding box center [323, 121] width 57 height 11
click at [295, 116] on select "Choose an option... Pending Applied Excluded (Questions) Excluded (Expired) Exc…" at bounding box center [323, 121] width 57 height 11
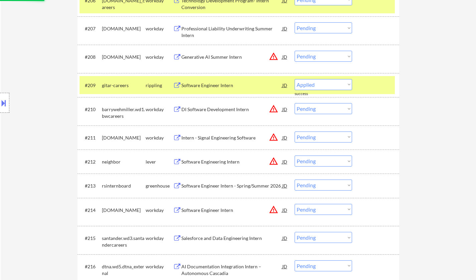
scroll to position [401, 0]
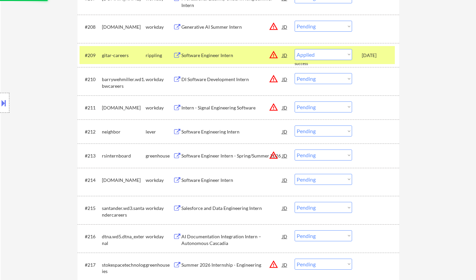
select select ""pending""
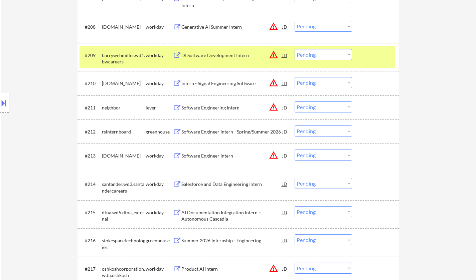
click at [229, 135] on div "Software Engineer Intern - Spring/Summer 2026" at bounding box center [231, 132] width 101 height 7
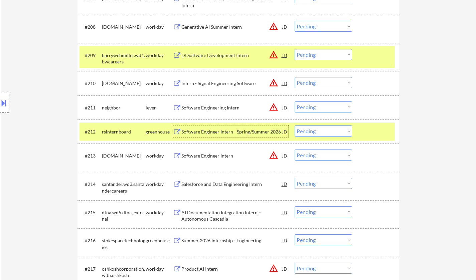
click at [315, 126] on select "Choose an option... Pending Applied Excluded (Questions) Excluded (Expired) Exc…" at bounding box center [323, 131] width 57 height 11
click at [295, 126] on select "Choose an option... Pending Applied Excluded (Questions) Excluded (Expired) Exc…" at bounding box center [323, 131] width 57 height 11
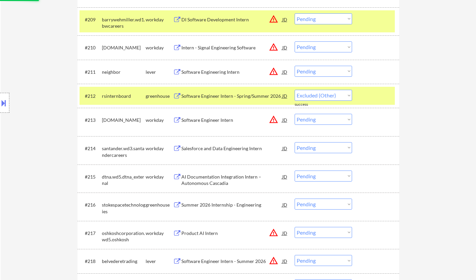
scroll to position [468, 0]
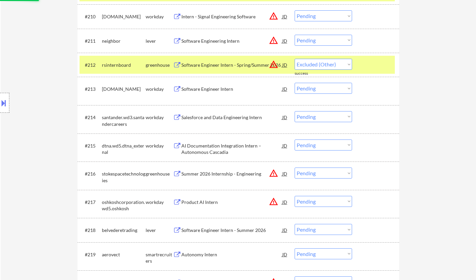
select select ""pending""
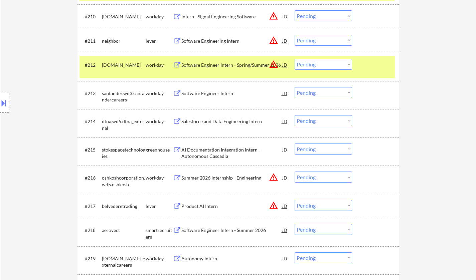
scroll to position [501, 0]
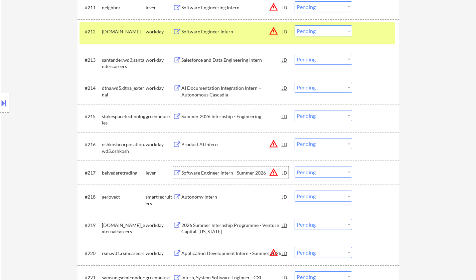
click at [202, 170] on div "Software Engineer Intern - Summer 2026" at bounding box center [231, 173] width 101 height 7
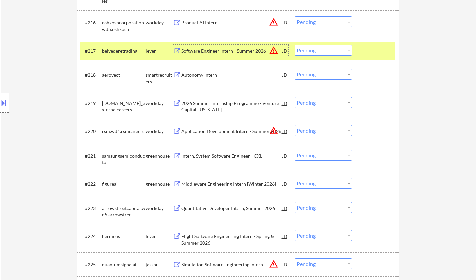
scroll to position [635, 0]
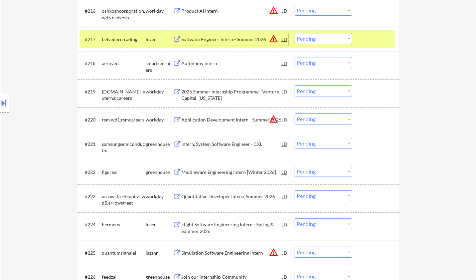
click at [223, 146] on div "Intern, System Software Engineer - CXL" at bounding box center [231, 144] width 101 height 7
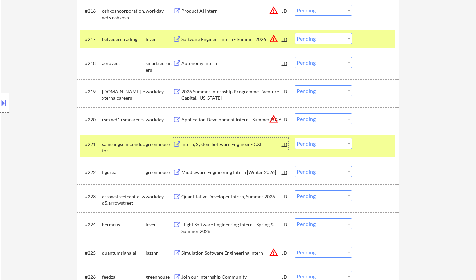
click at [317, 147] on select "Choose an option... Pending Applied Excluded (Questions) Excluded (Expired) Exc…" at bounding box center [323, 143] width 57 height 11
click at [295, 138] on select "Choose an option... Pending Applied Excluded (Questions) Excluded (Expired) Exc…" at bounding box center [323, 143] width 57 height 11
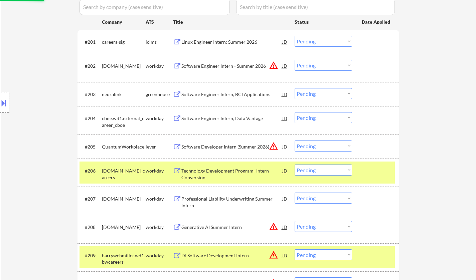
scroll to position [0, 0]
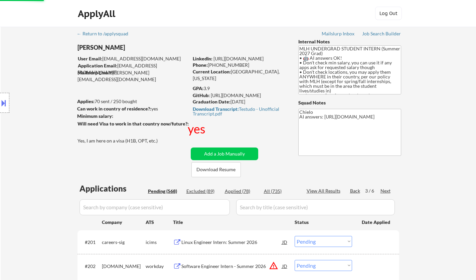
select select ""pending""
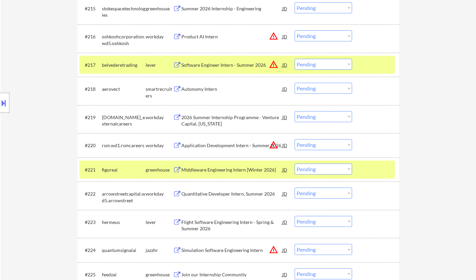
scroll to position [702, 0]
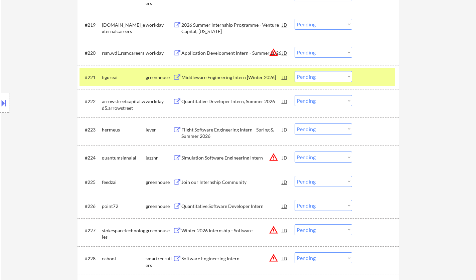
click at [220, 128] on div "Flight Software Engineering Intern - Spring & Summer 2026" at bounding box center [231, 133] width 101 height 13
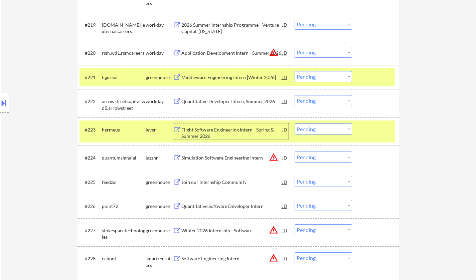
click at [319, 132] on select "Choose an option... Pending Applied Excluded (Questions) Excluded (Expired) Exc…" at bounding box center [323, 129] width 57 height 11
click at [295, 124] on select "Choose an option... Pending Applied Excluded (Questions) Excluded (Expired) Exc…" at bounding box center [323, 129] width 57 height 11
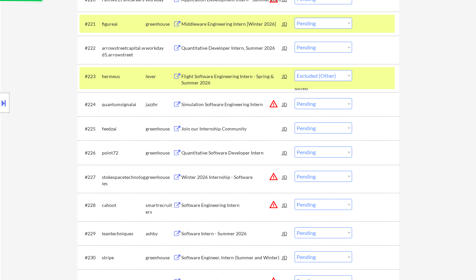
scroll to position [769, 0]
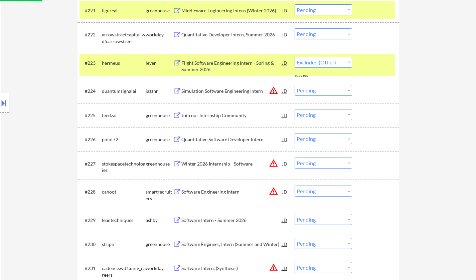
select select ""pending""
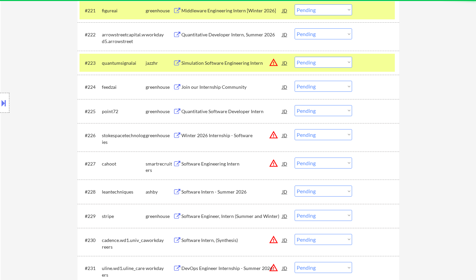
click at [203, 165] on div "Software Engineering Intern" at bounding box center [231, 164] width 101 height 7
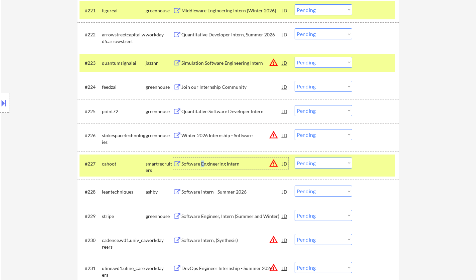
click at [328, 164] on select "Choose an option... Pending Applied Excluded (Questions) Excluded (Expired) Exc…" at bounding box center [323, 163] width 57 height 11
click at [295, 158] on select "Choose an option... Pending Applied Excluded (Questions) Excluded (Expired) Exc…" at bounding box center [323, 163] width 57 height 11
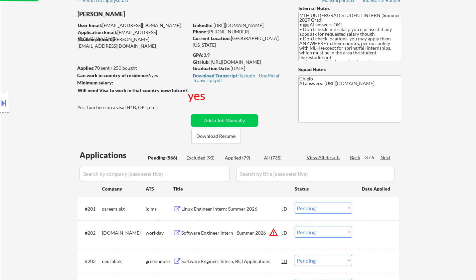
scroll to position [7, 0]
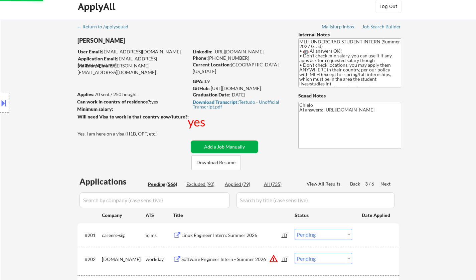
select select ""pending""
